Goal: Task Accomplishment & Management: Complete application form

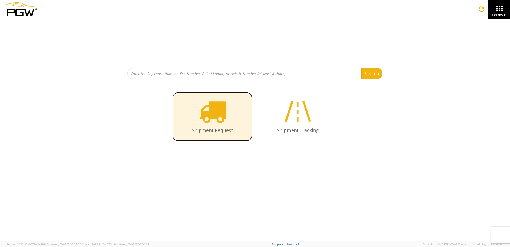
click at [221, 121] on icon at bounding box center [212, 110] width 27 height 27
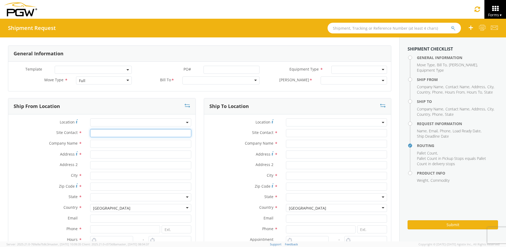
click at [153, 132] on input "text" at bounding box center [140, 133] width 101 height 8
click at [147, 145] on input "text" at bounding box center [140, 144] width 101 height 8
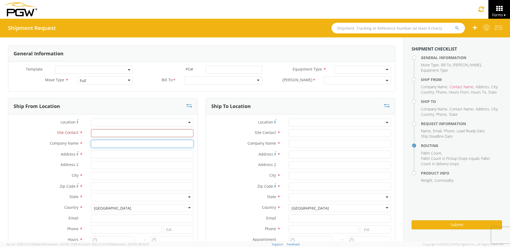
type input "5516 - PGW autoglass - Fridley"
type input "350 73rd Ave"
type input "Suite 8"
type input "Fridley"
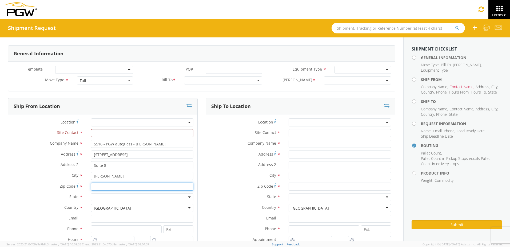
type input "55432"
click at [187, 197] on div at bounding box center [142, 197] width 102 height 8
click at [133, 132] on input "text" at bounding box center [142, 133] width 102 height 8
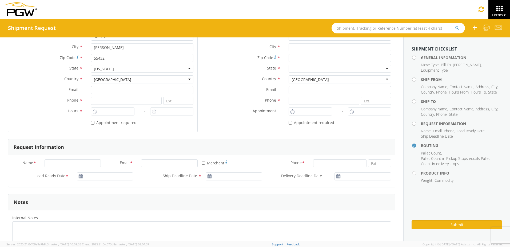
scroll to position [129, 0]
type input "kevin Arnold"
click at [132, 100] on input at bounding box center [126, 100] width 71 height 8
type input "7635860333"
type input "tmartin@pgwautoglass.com"
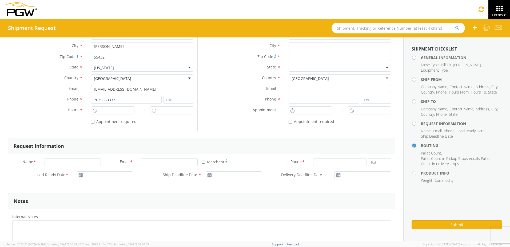
type input "350 73rd Ave"
type input "Fridley"
type input "9:00 AM"
type input "10:00 AM"
click at [116, 109] on input "9:00 AM" at bounding box center [112, 110] width 43 height 8
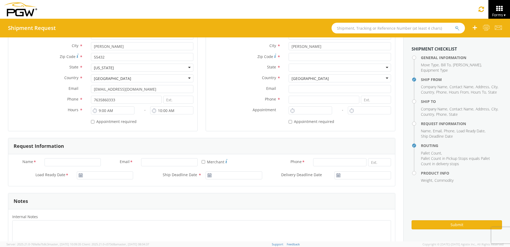
click at [147, 124] on div "* Appointment required" at bounding box center [142, 120] width 102 height 7
click at [76, 162] on input "Name *" at bounding box center [73, 162] width 57 height 8
type input "Kevin Arnold"
type input "tmartin@pgwag.com"
type input "7635860334"
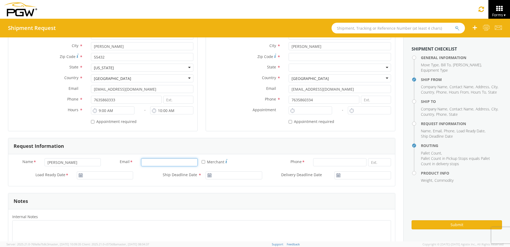
click at [154, 161] on input "Email *" at bounding box center [169, 162] width 57 height 8
type input "tmartin@pgwag.com"
click at [339, 167] on div "Phone * 7635860334" at bounding box center [330, 163] width 129 height 11
type input "7635860333"
click at [354, 220] on textarea "Internal Notes *" at bounding box center [201, 235] width 379 height 31
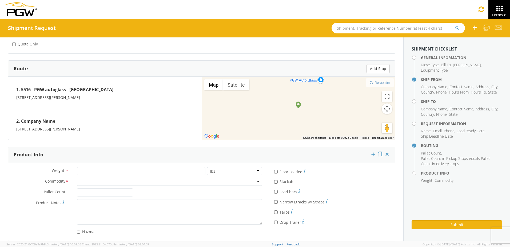
scroll to position [390, 0]
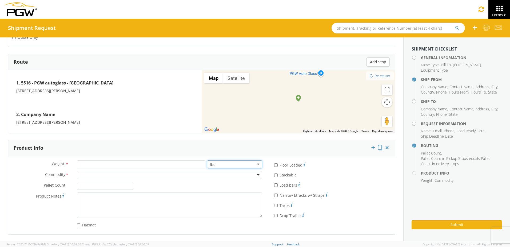
click at [256, 163] on select "lbs kgs" at bounding box center [234, 164] width 55 height 8
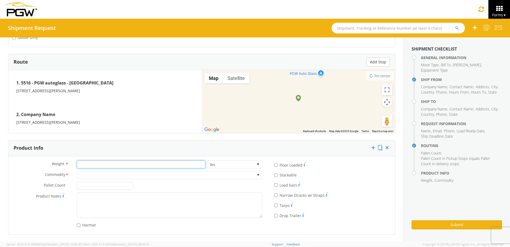
click at [137, 167] on input "number" at bounding box center [141, 164] width 129 height 8
type input "5"
click at [102, 174] on div at bounding box center [169, 175] width 185 height 8
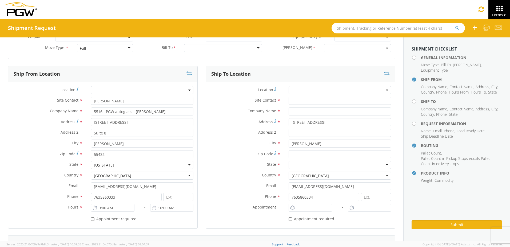
scroll to position [0, 0]
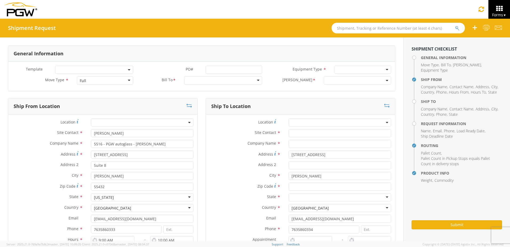
click at [129, 68] on span at bounding box center [129, 70] width 1 height 8
click at [127, 68] on span at bounding box center [94, 70] width 78 height 8
select select "53890439"
select select
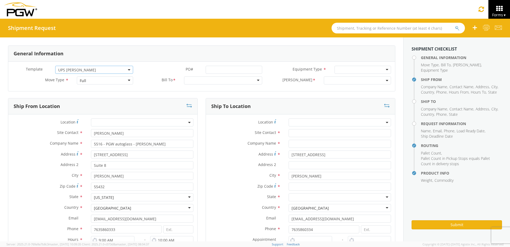
type input "5452 Branch Manager"
type input "5452 - PGW autoglass - Austin"
type input "2500 Scarbrough Dr Ste 100"
type input "Austin"
type input "78728"
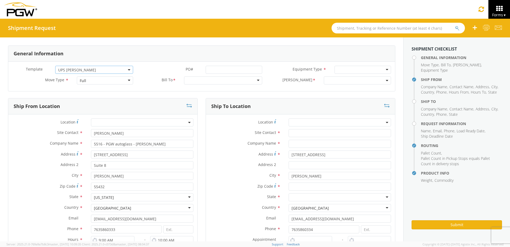
type input "lkqsp_o_pm_5452@pgwag.com"
type input "512-821-3515"
type input "5815 Branch Manager"
type input "PGW Autoglass-AMG McAllen 5815"
type input "6613 S 27th Street"
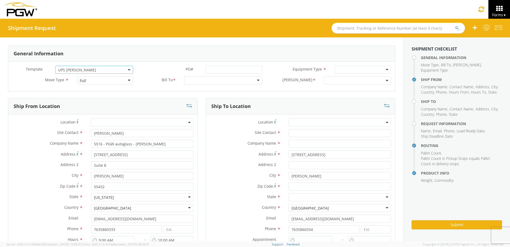
type input "McAllen"
type input "78503"
type input "956-631-1535"
type input "Michael Hanks"
type input "mhanks@pgwautoglass.com"
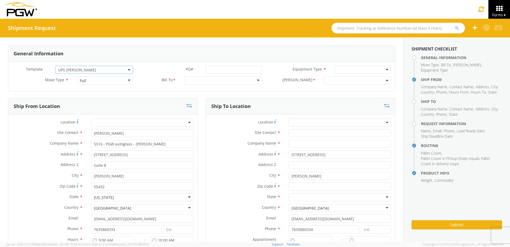
type input "5123397986"
type textarea "NO LTL Appt unless noted, ALL Truckload APPT Reqd. Contact Willie. NO LTL Appt …"
type input "4"
type input "1"
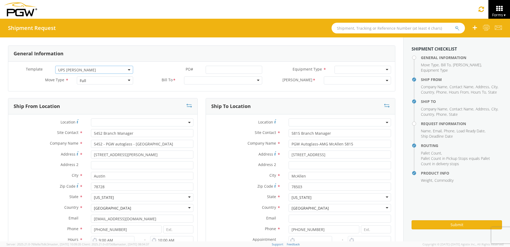
type input "7:00 AM"
type input "5:00 PM"
select select "28299"
select select "62936"
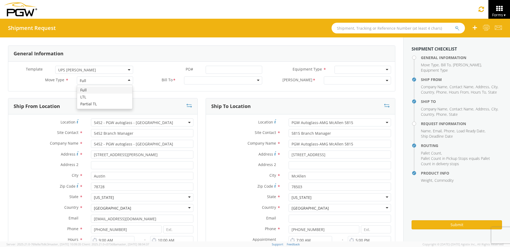
click at [128, 79] on div "Full" at bounding box center [105, 80] width 57 height 8
click at [138, 85] on div "Bill To * 5329 - PGW autoglass - Chillicothe 5331 - PGW autoglass - IT 5333 - P…" at bounding box center [201, 81] width 129 height 11
drag, startPoint x: 138, startPoint y: 85, endPoint x: 132, endPoint y: 47, distance: 38.7
click at [132, 47] on div "General Information" at bounding box center [201, 54] width 387 height 16
click at [382, 70] on div at bounding box center [363, 70] width 57 height 8
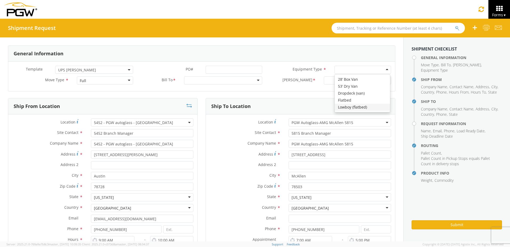
click at [128, 70] on b at bounding box center [129, 69] width 3 height 1
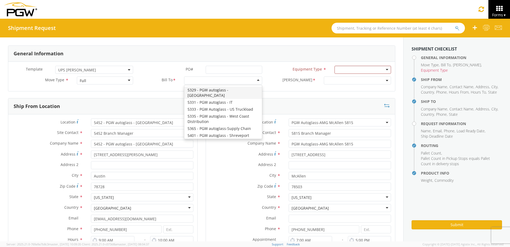
click at [256, 79] on div at bounding box center [223, 80] width 78 height 8
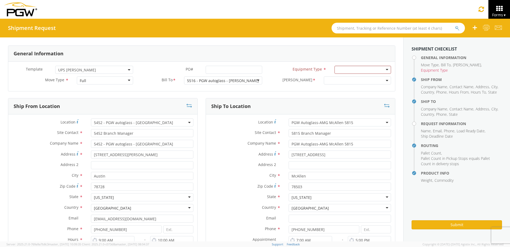
select select
click at [383, 69] on div at bounding box center [363, 70] width 57 height 8
